Goal: Transaction & Acquisition: Obtain resource

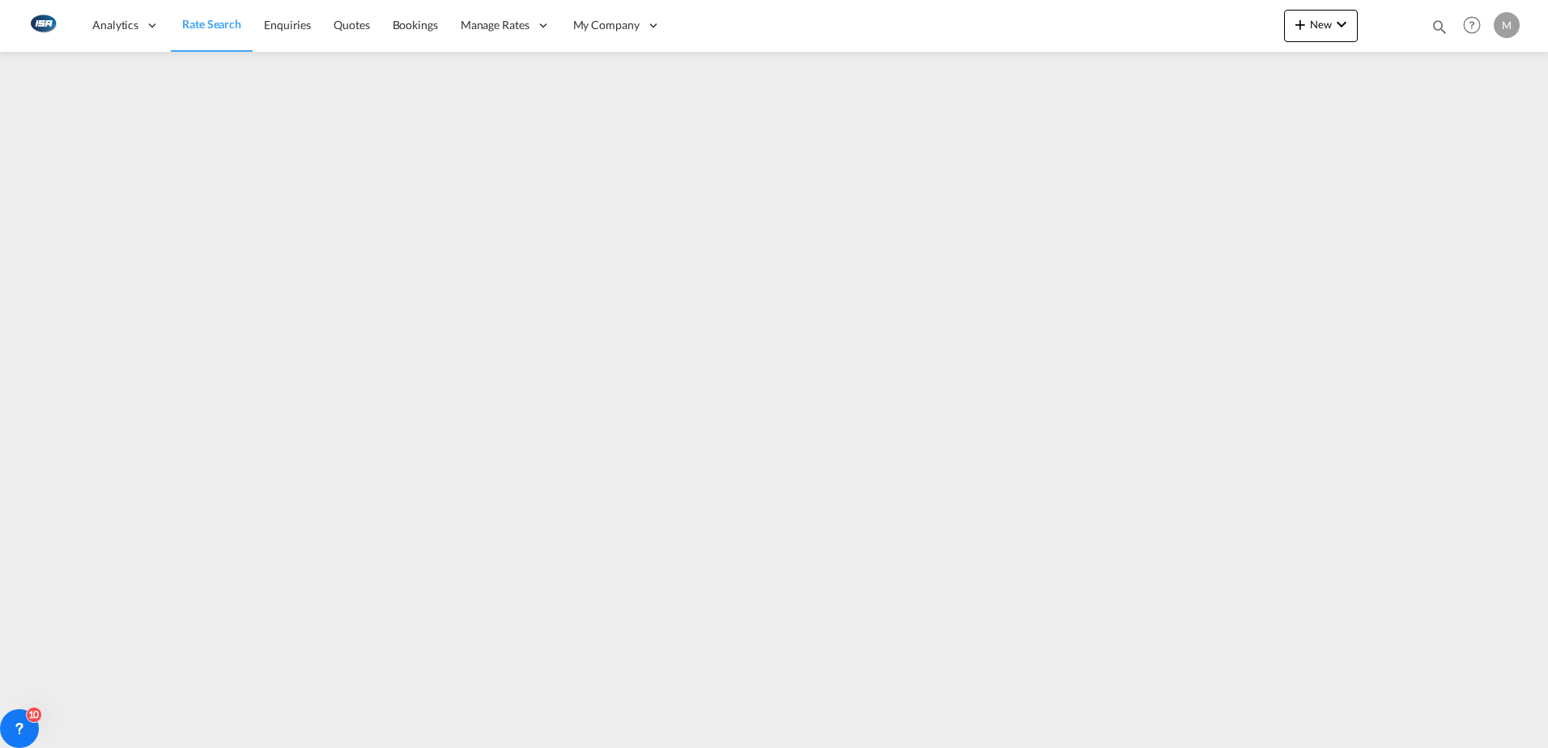
click at [222, 23] on span "Rate Search" at bounding box center [211, 24] width 59 height 14
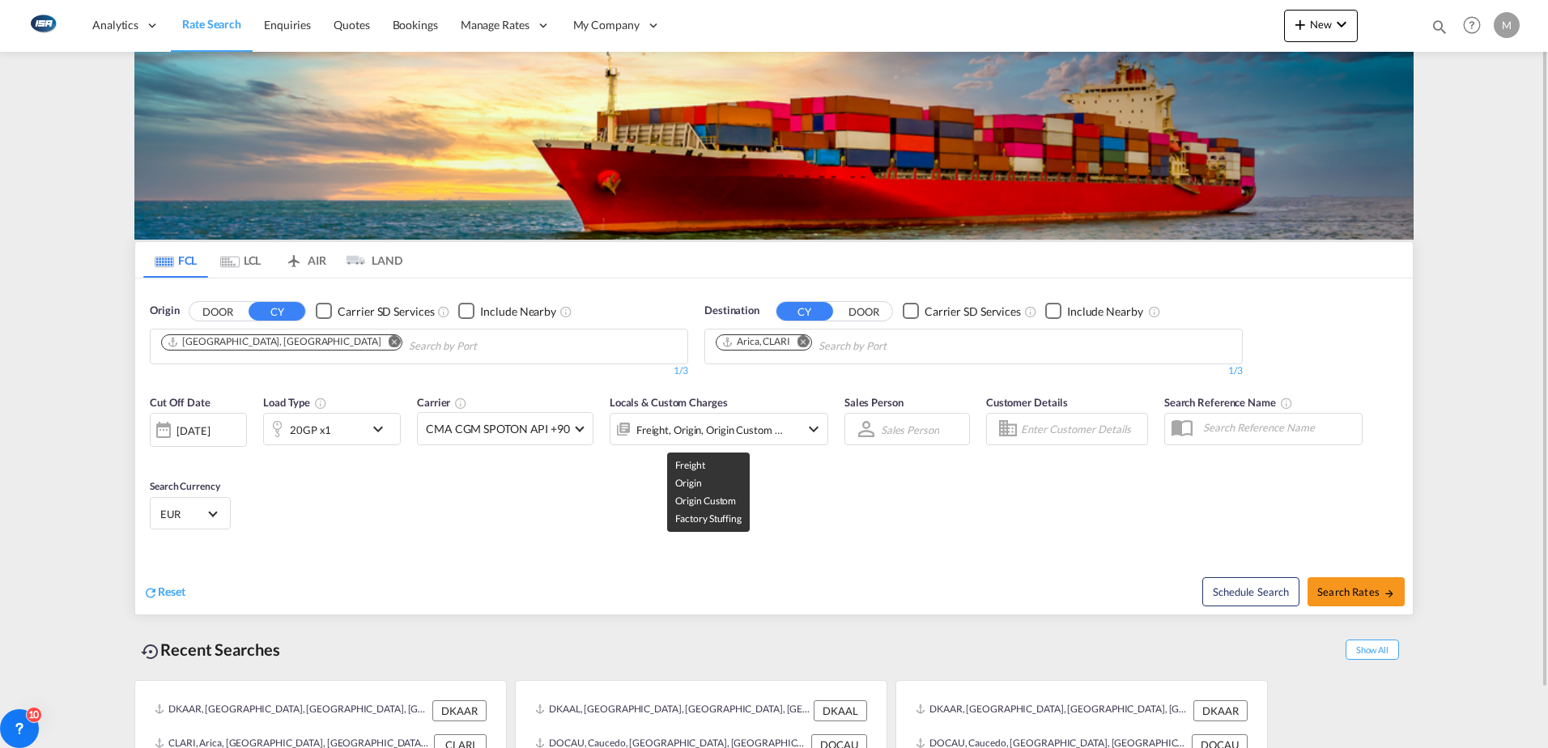
scroll to position [64, 0]
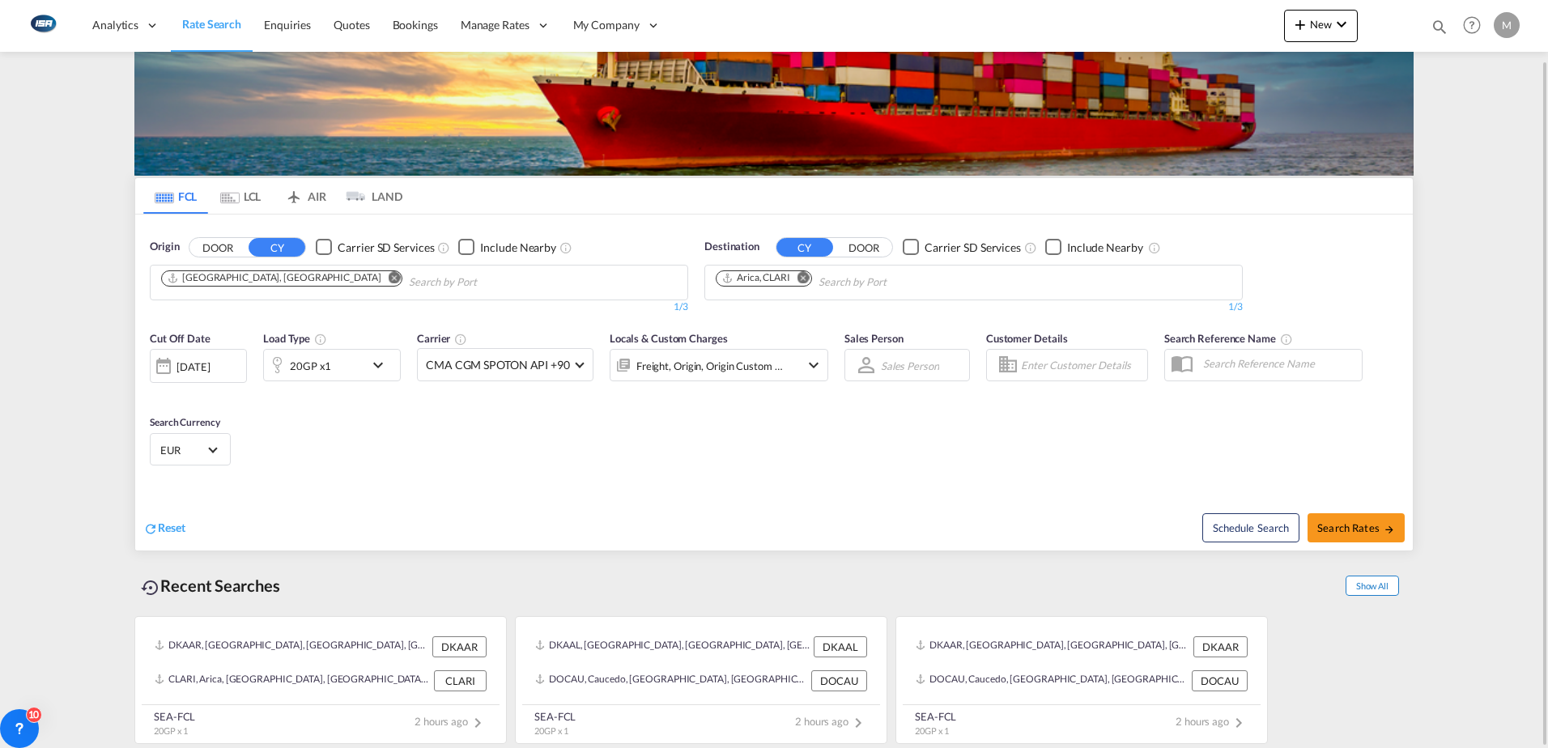
click at [1378, 588] on span "Show All" at bounding box center [1372, 586] width 53 height 20
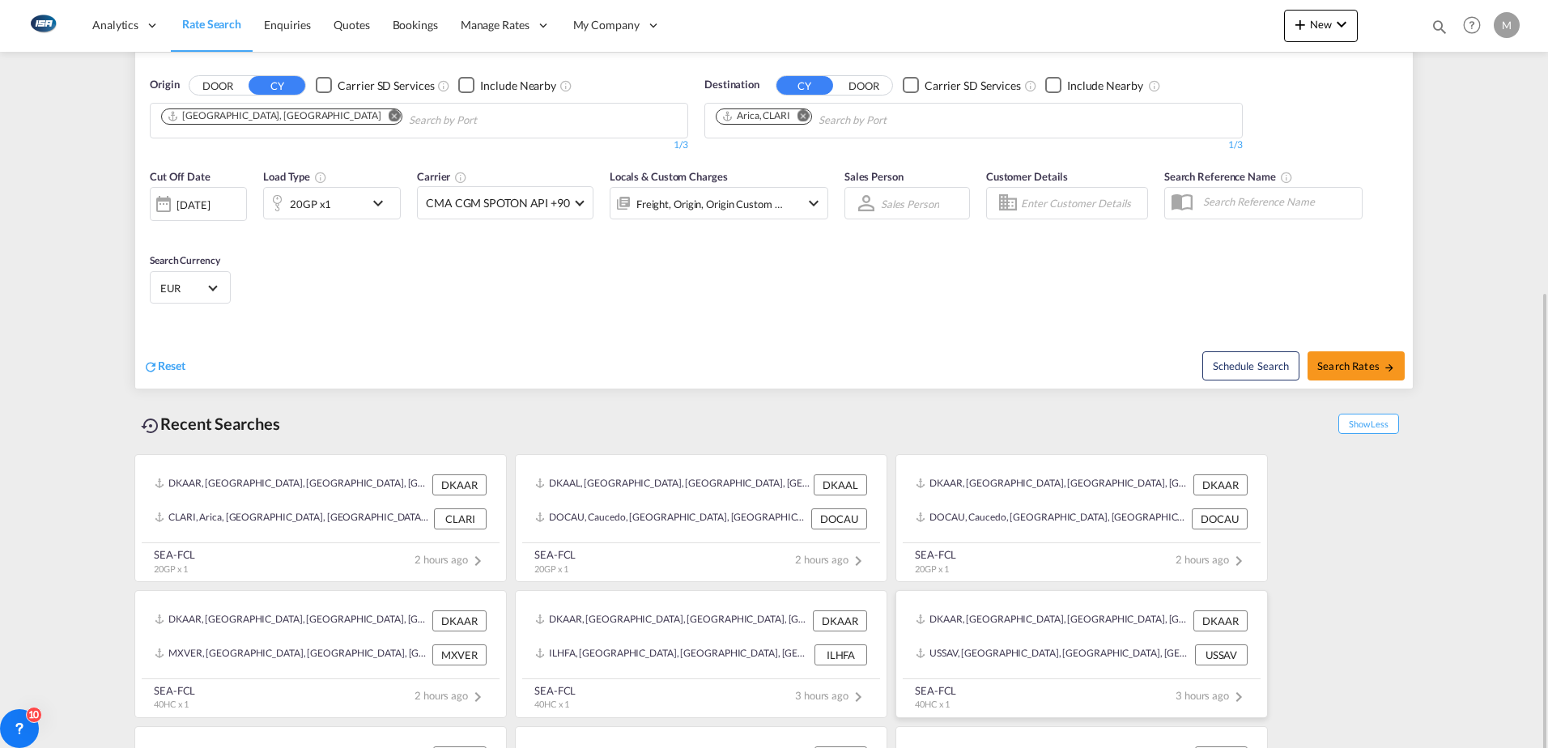
scroll to position [307, 0]
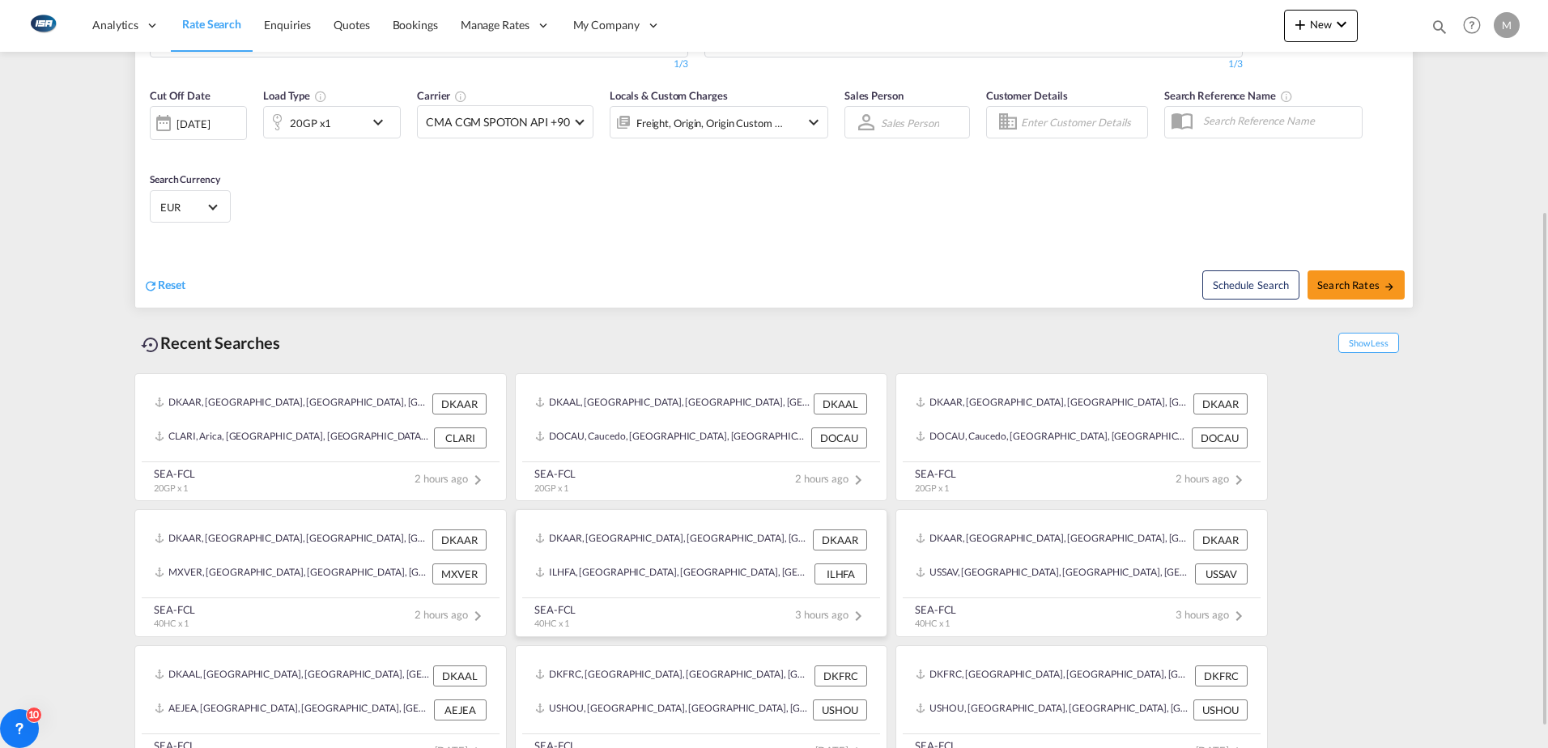
click at [637, 586] on div "ILHFA, [GEOGRAPHIC_DATA], [GEOGRAPHIC_DATA], [GEOGRAPHIC_DATA], [GEOGRAPHIC_DAT…" at bounding box center [701, 574] width 345 height 34
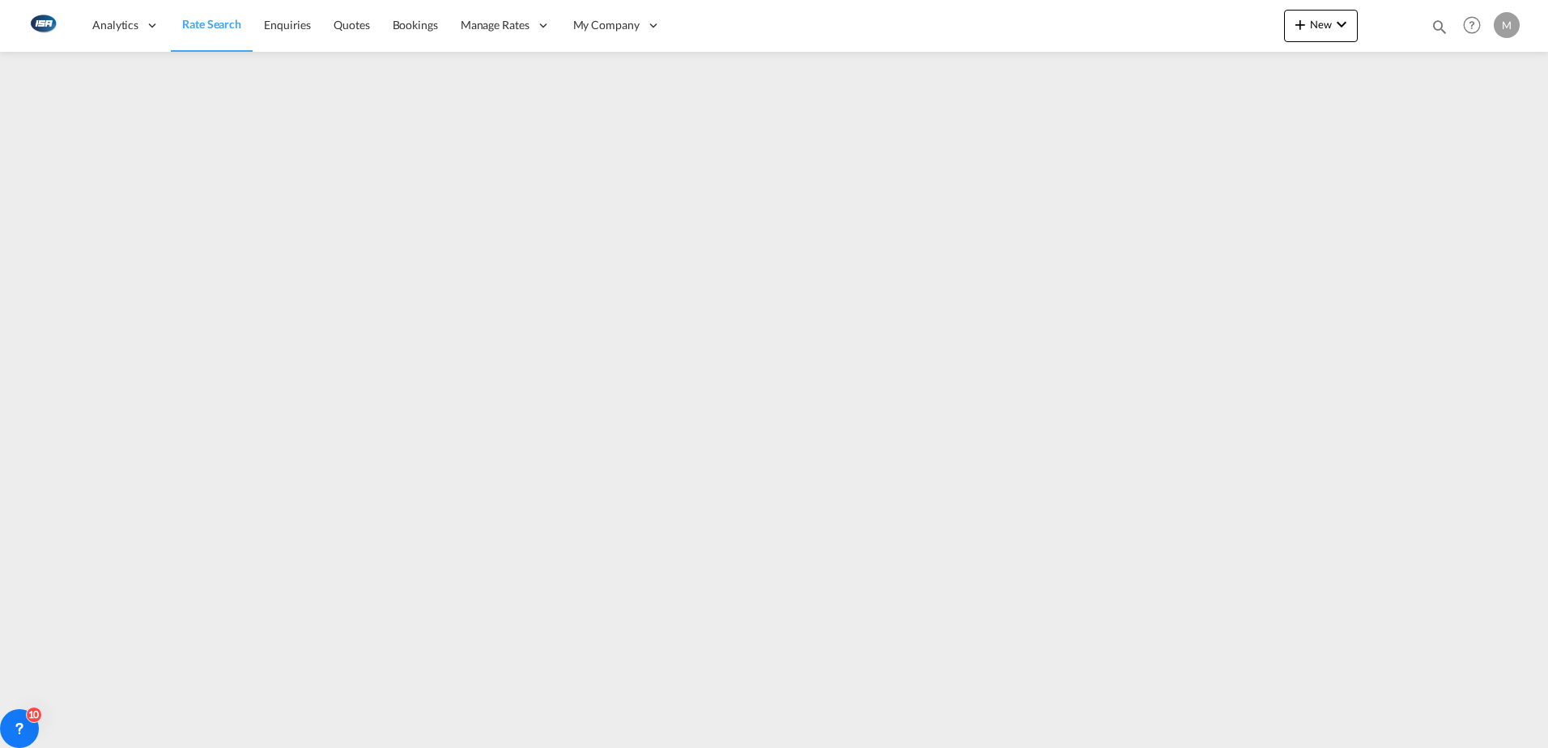
click at [236, 23] on span "Rate Search" at bounding box center [211, 24] width 59 height 14
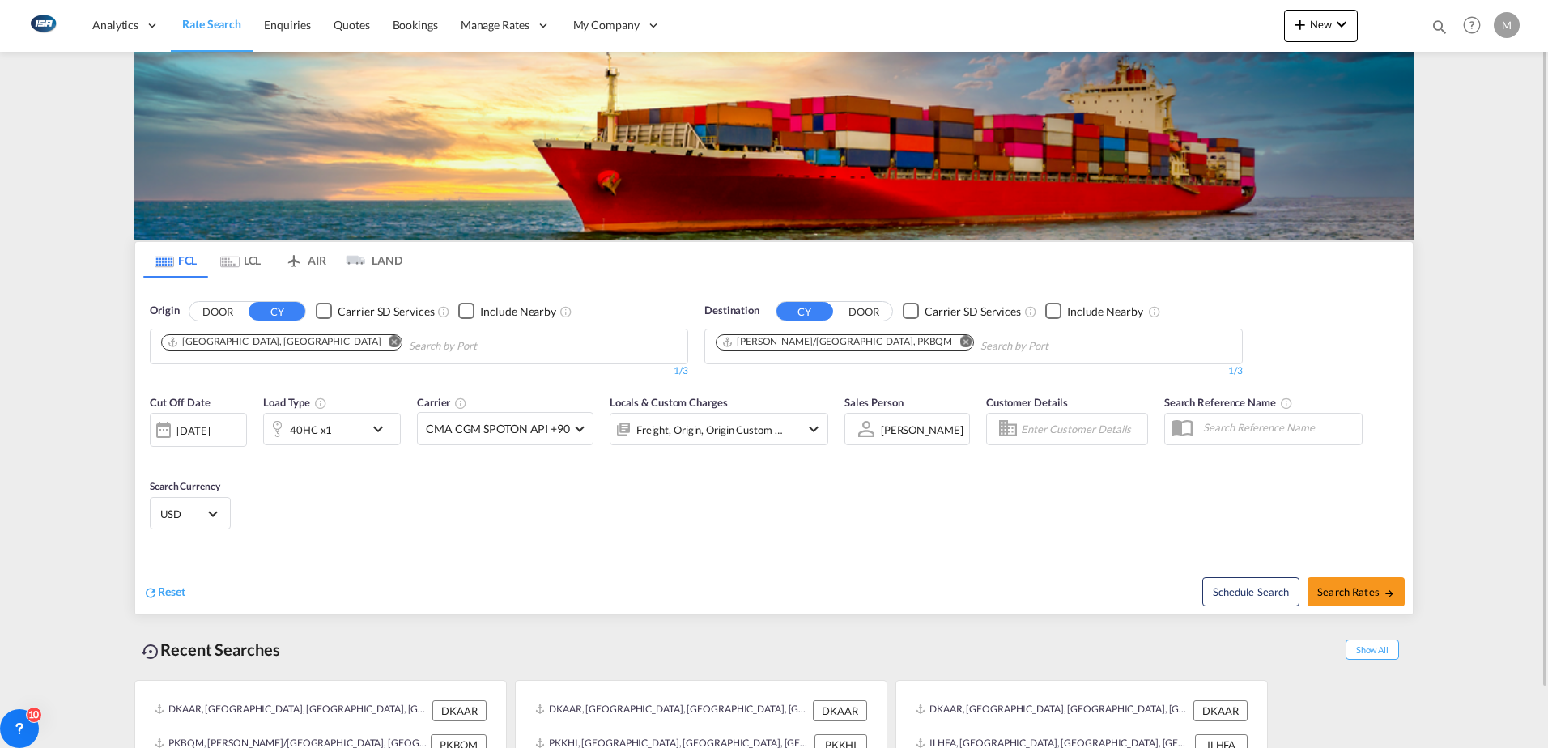
scroll to position [64, 0]
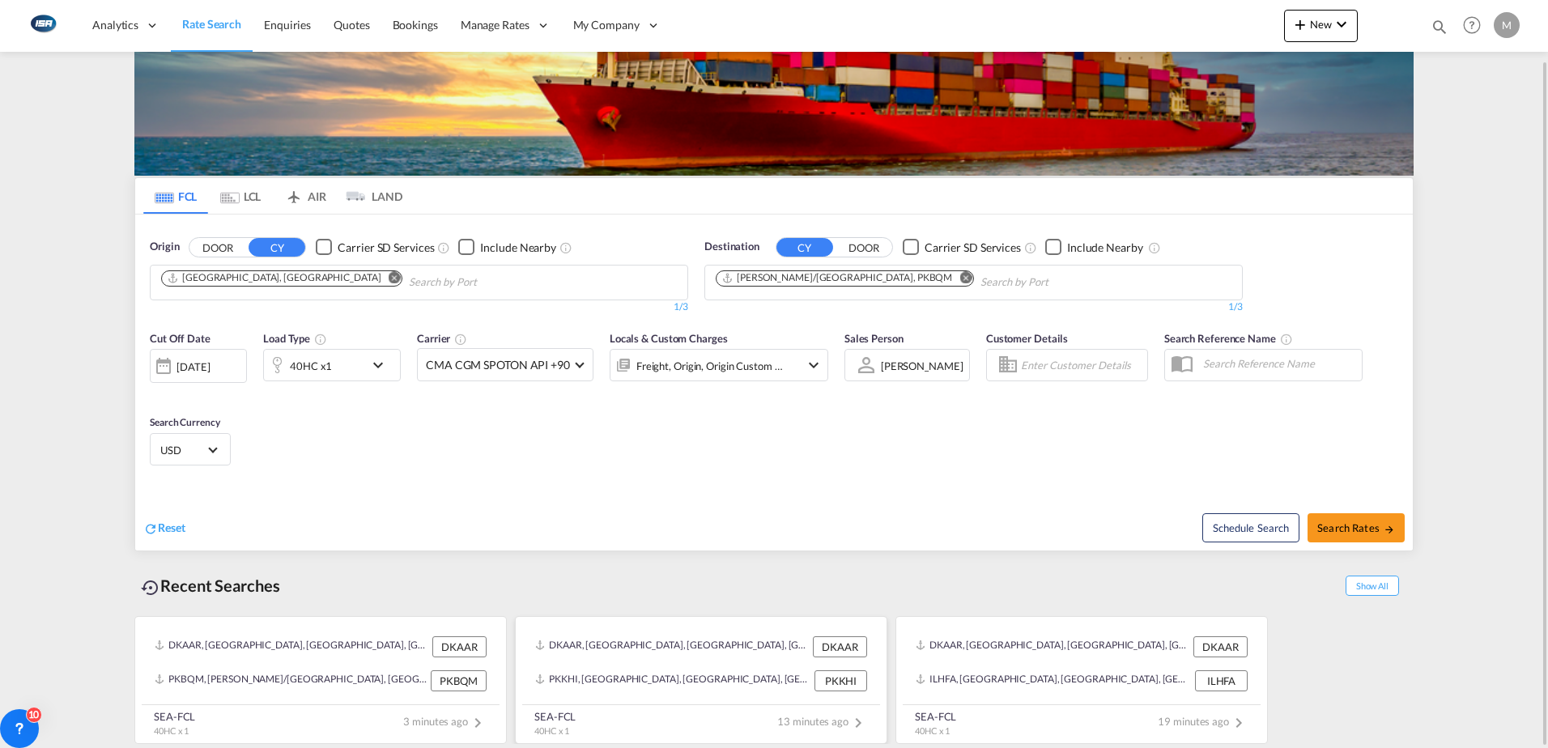
click at [750, 663] on div "DKAAR, [GEOGRAPHIC_DATA], [GEOGRAPHIC_DATA], [GEOGRAPHIC_DATA], [GEOGRAPHIC_DAT…" at bounding box center [701, 647] width 345 height 34
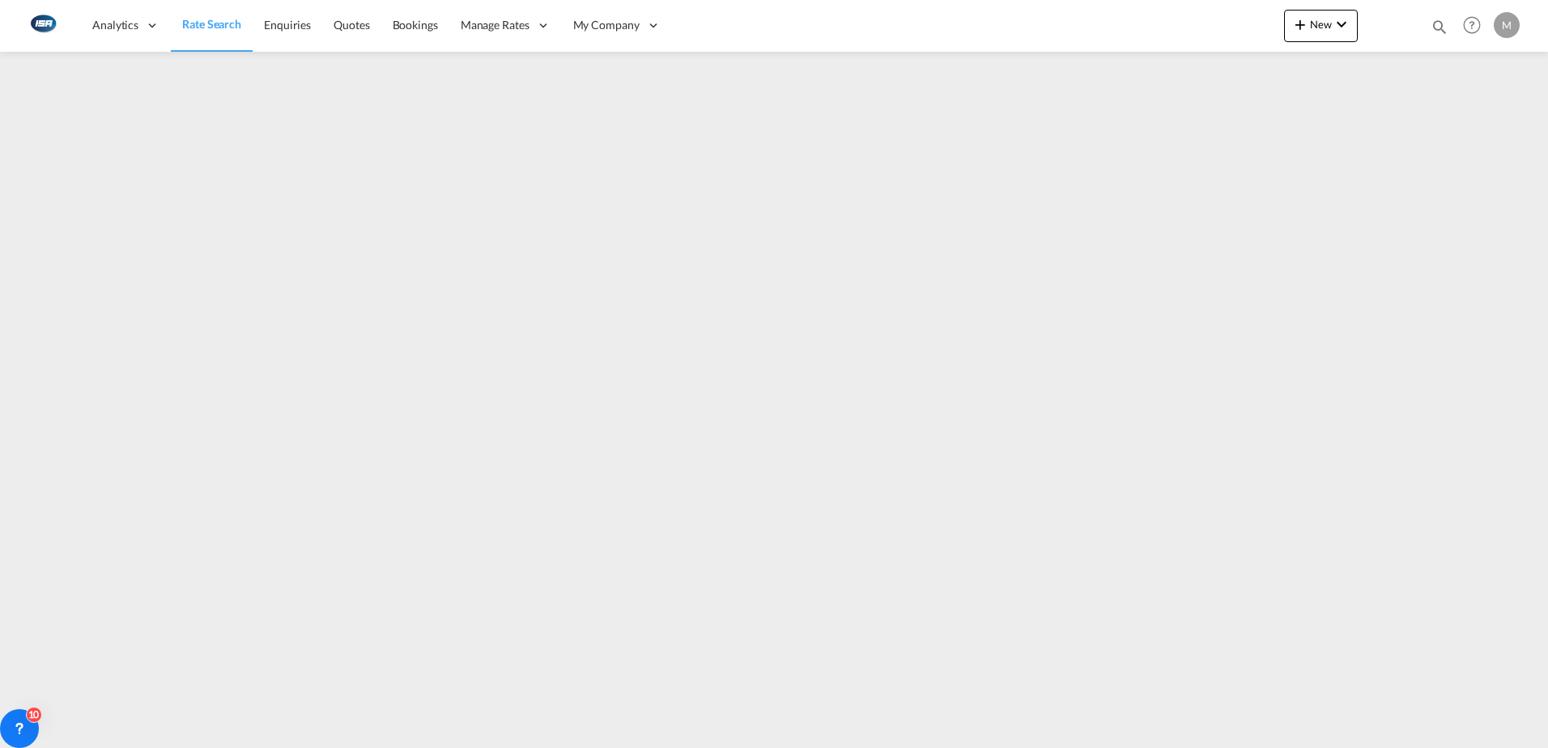
click at [210, 30] on span "Rate Search" at bounding box center [211, 24] width 59 height 14
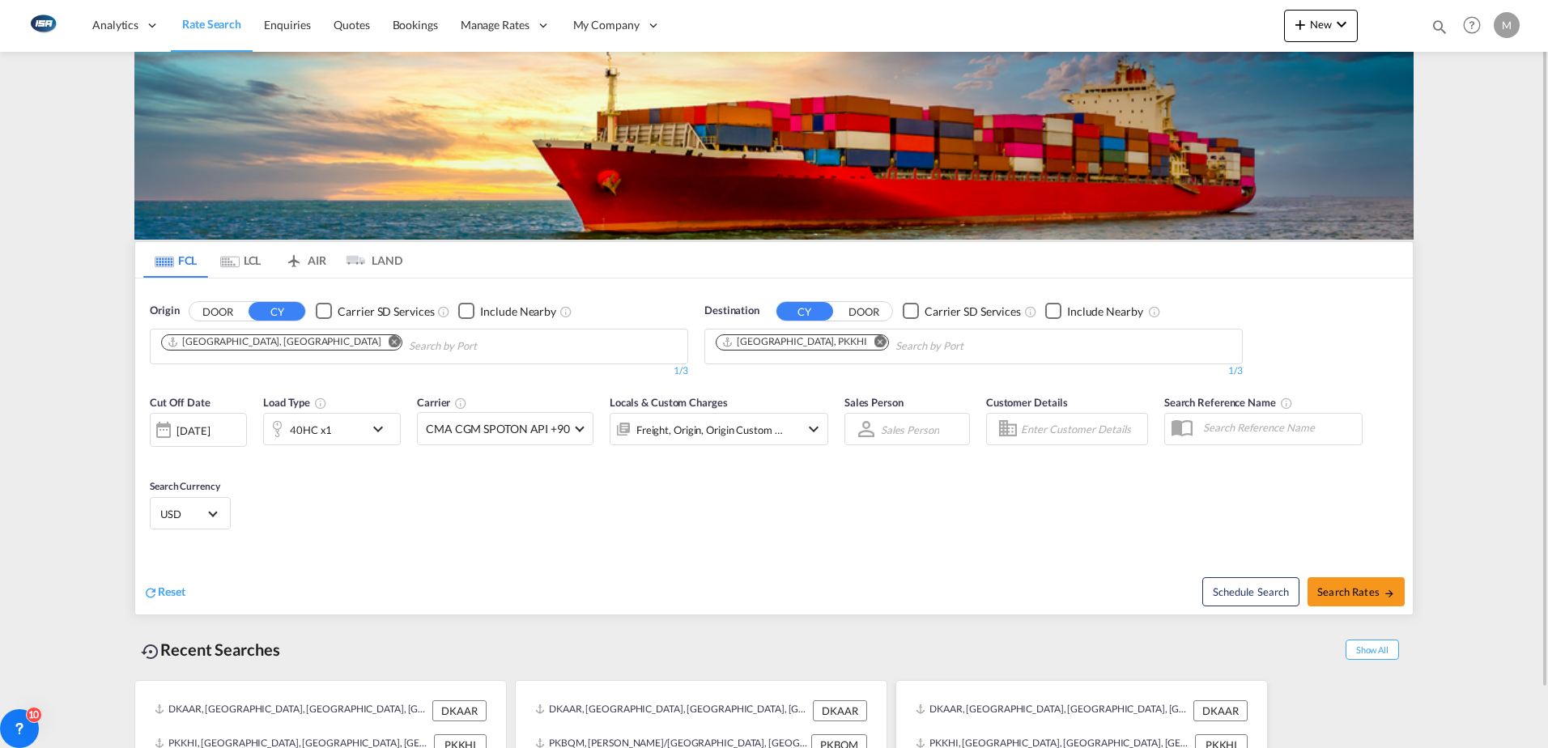
scroll to position [64, 0]
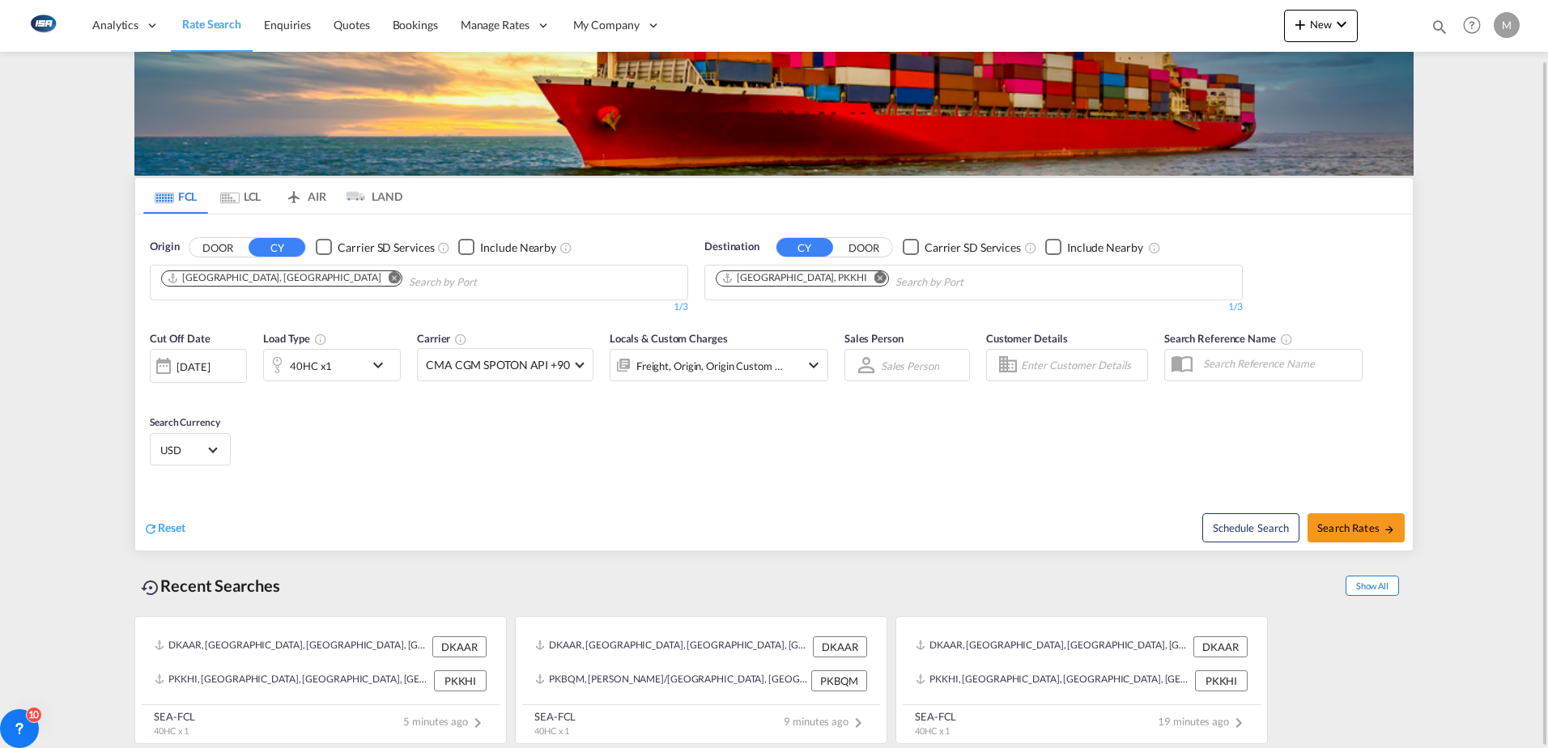
click at [1376, 588] on span "Show All" at bounding box center [1372, 586] width 53 height 20
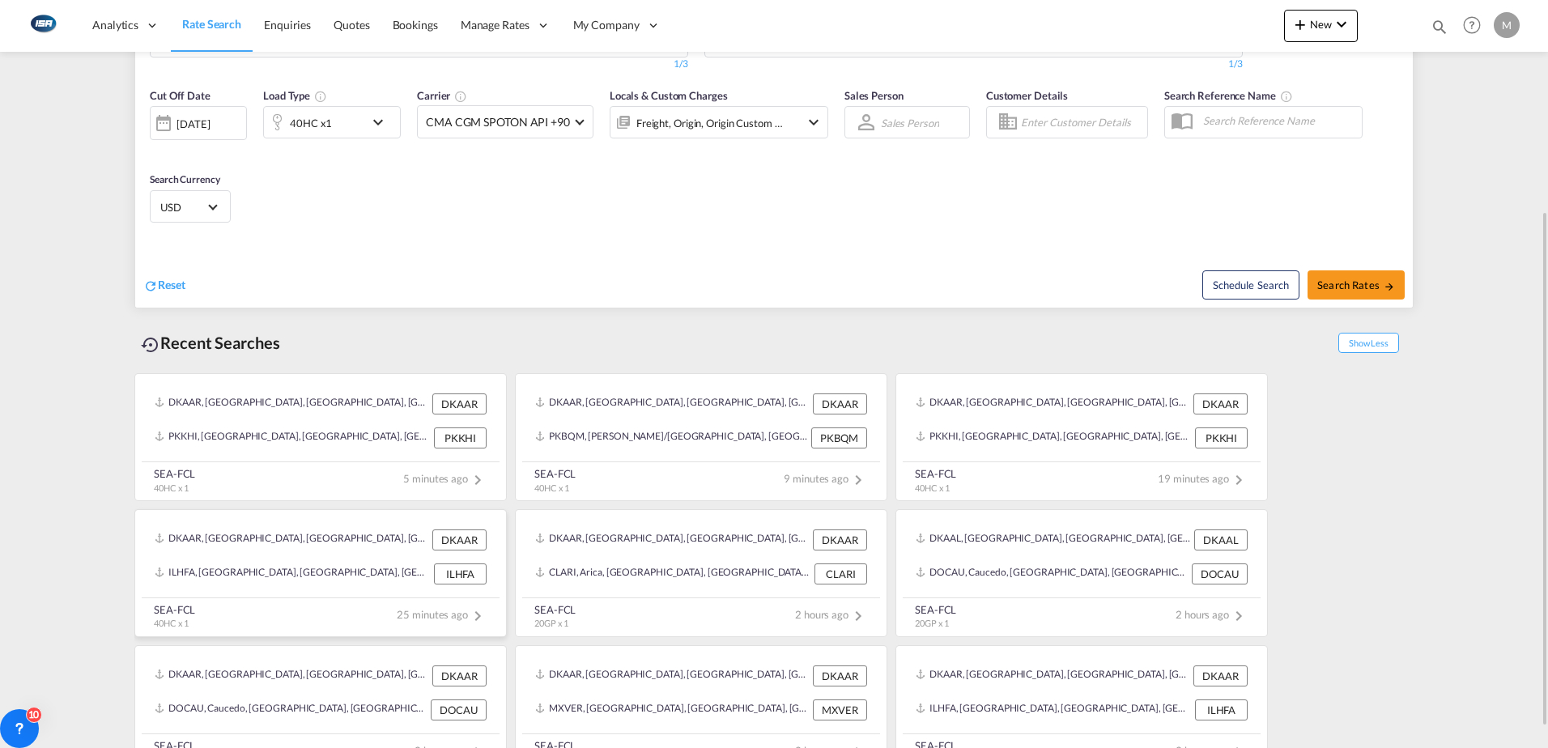
click at [278, 568] on div "ILHFA, [GEOGRAPHIC_DATA], [GEOGRAPHIC_DATA], [GEOGRAPHIC_DATA], [GEOGRAPHIC_DAT…" at bounding box center [292, 574] width 275 height 21
